Goal: Task Accomplishment & Management: Use online tool/utility

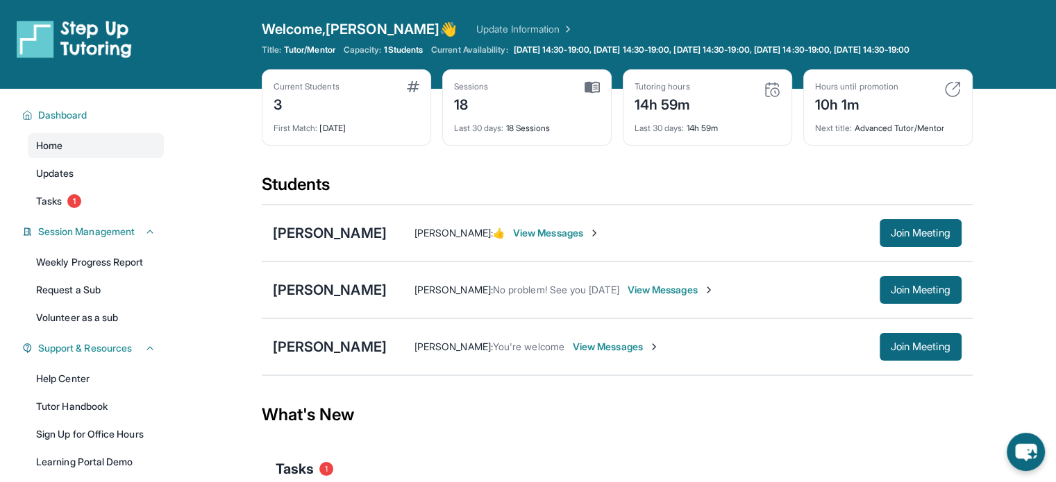
scroll to position [146, 0]
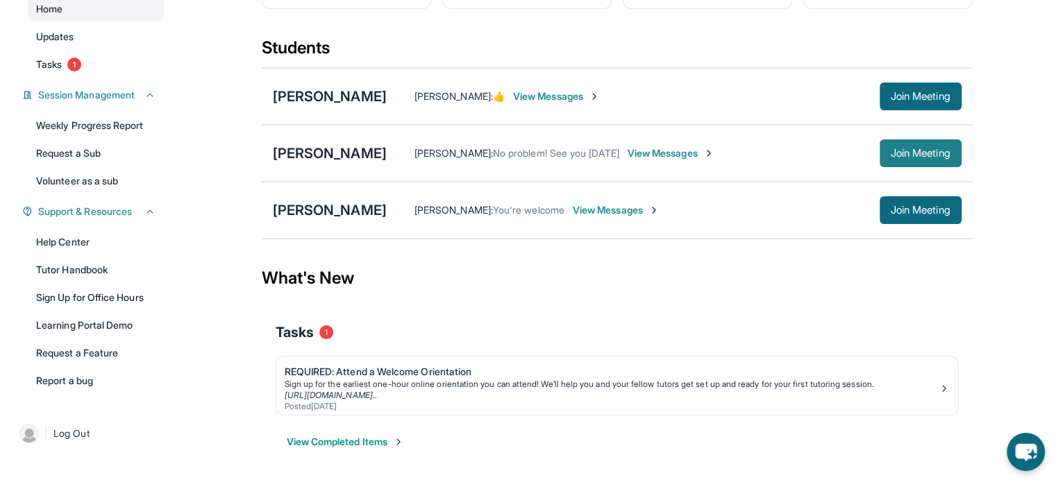
click at [937, 158] on span "Join Meeting" at bounding box center [920, 153] width 60 height 8
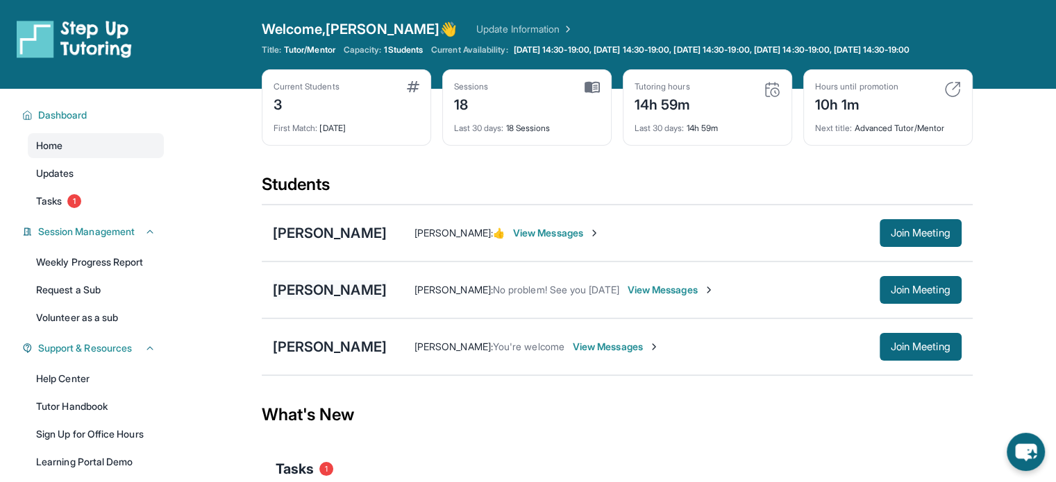
click at [336, 300] on div "[PERSON_NAME]" at bounding box center [330, 289] width 114 height 19
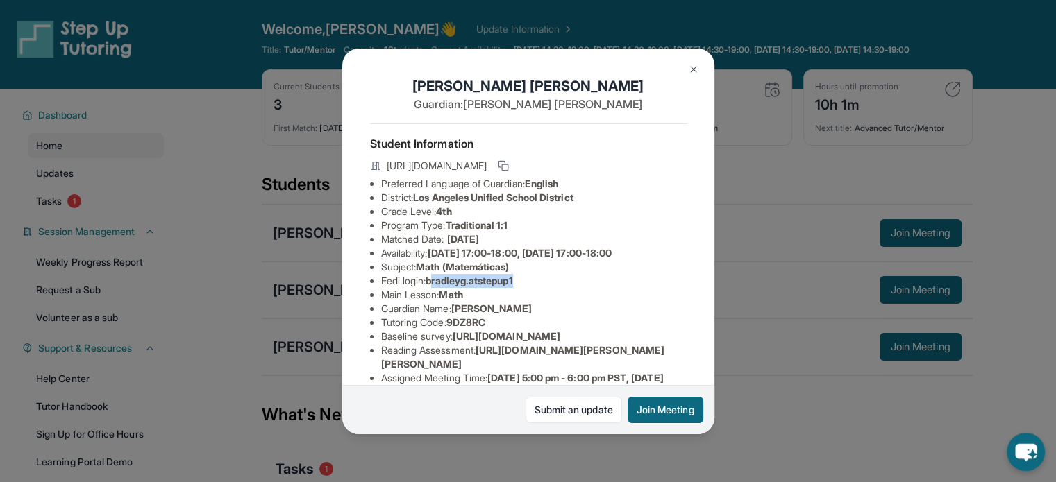
drag, startPoint x: 527, startPoint y: 294, endPoint x: 434, endPoint y: 288, distance: 93.2
click at [434, 288] on li "Eedi login : bradleyg.atstepup1" at bounding box center [533, 281] width 305 height 14
click at [430, 288] on li "Eedi login : bradleyg.atstepup1" at bounding box center [533, 281] width 305 height 14
drag, startPoint x: 430, startPoint y: 289, endPoint x: 540, endPoint y: 296, distance: 109.9
click at [540, 288] on li "Eedi login : bradleyg.atstepup1" at bounding box center [533, 281] width 305 height 14
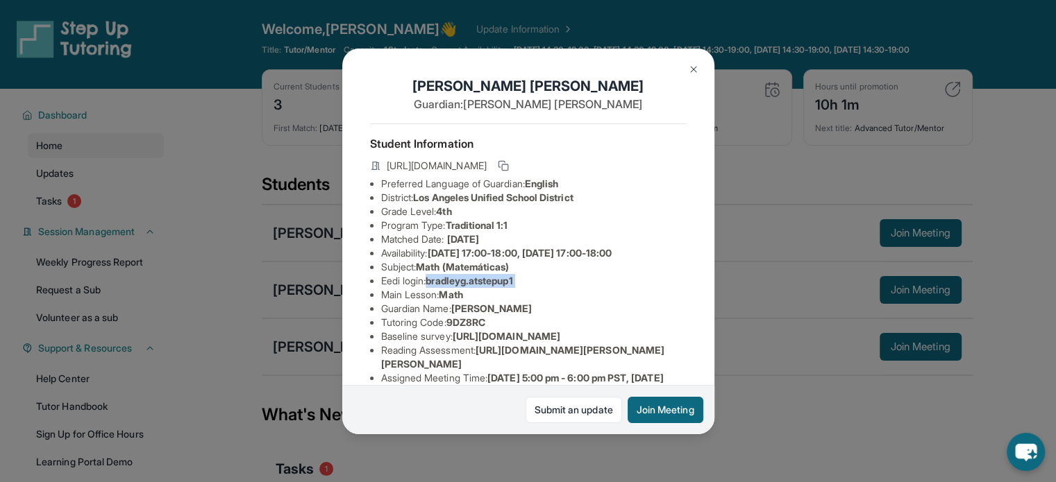
copy span "bradleyg.atstepup1"
